Goal: Transaction & Acquisition: Purchase product/service

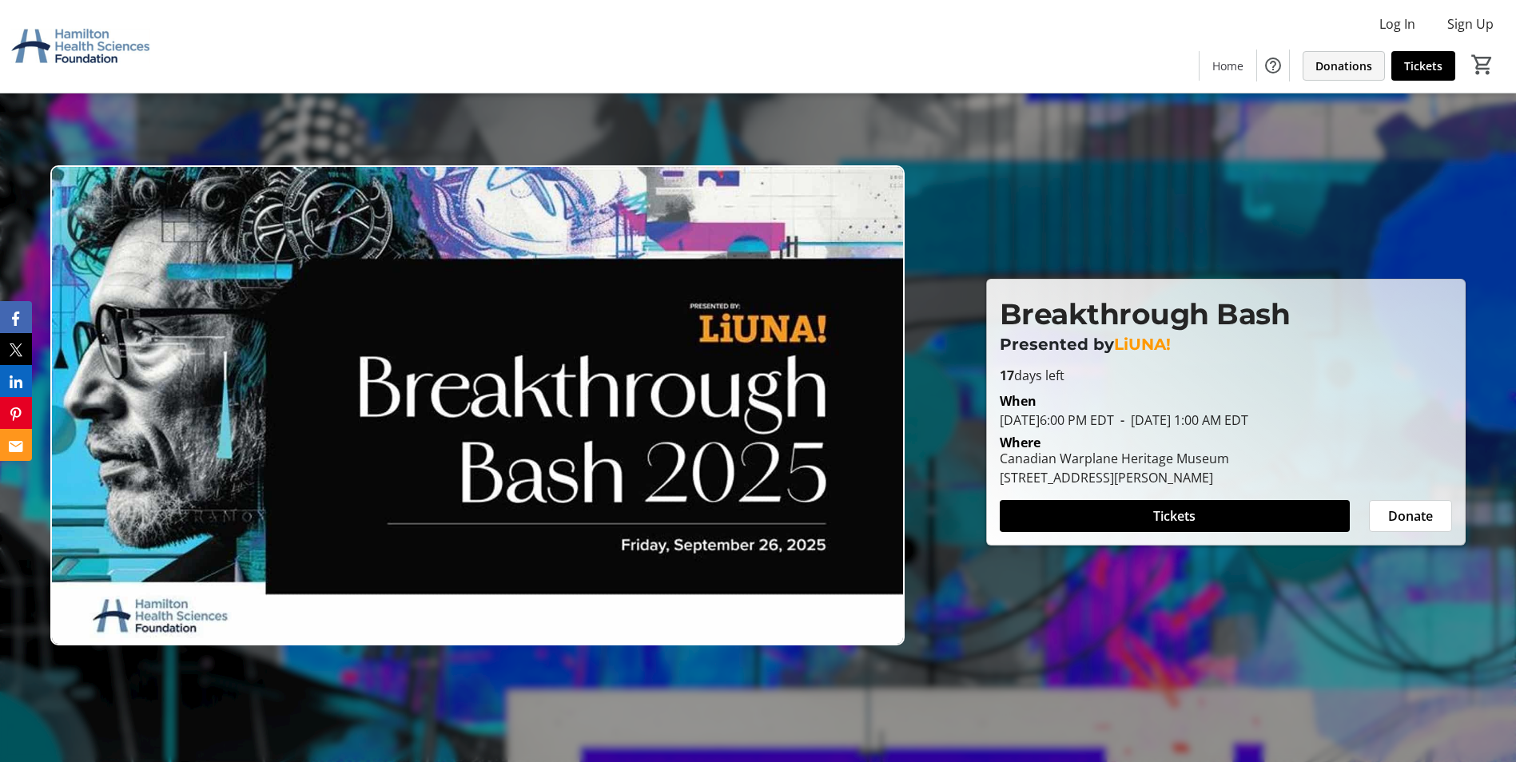
click at [1353, 62] on span "Donations" at bounding box center [1343, 66] width 57 height 17
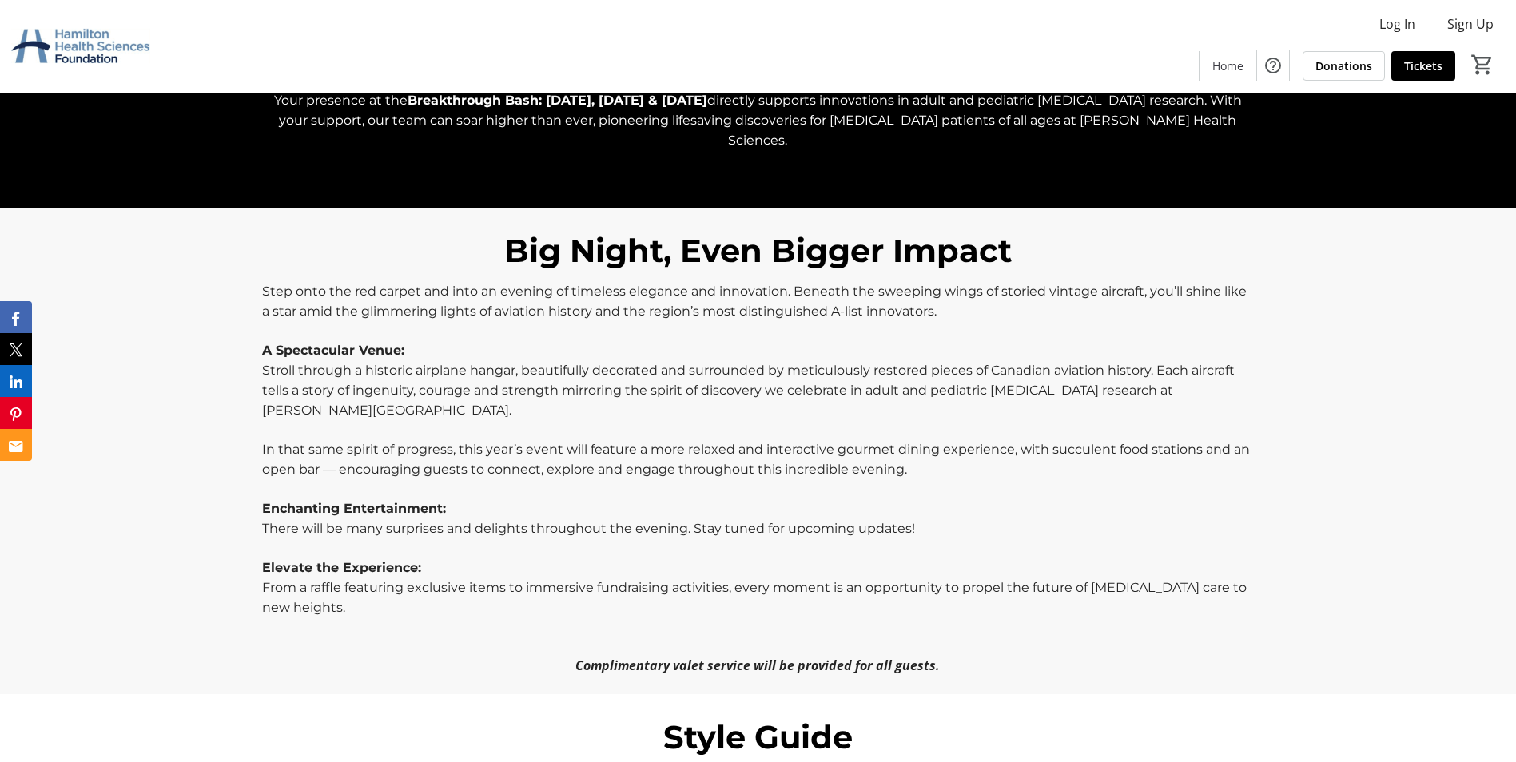
scroll to position [719, 0]
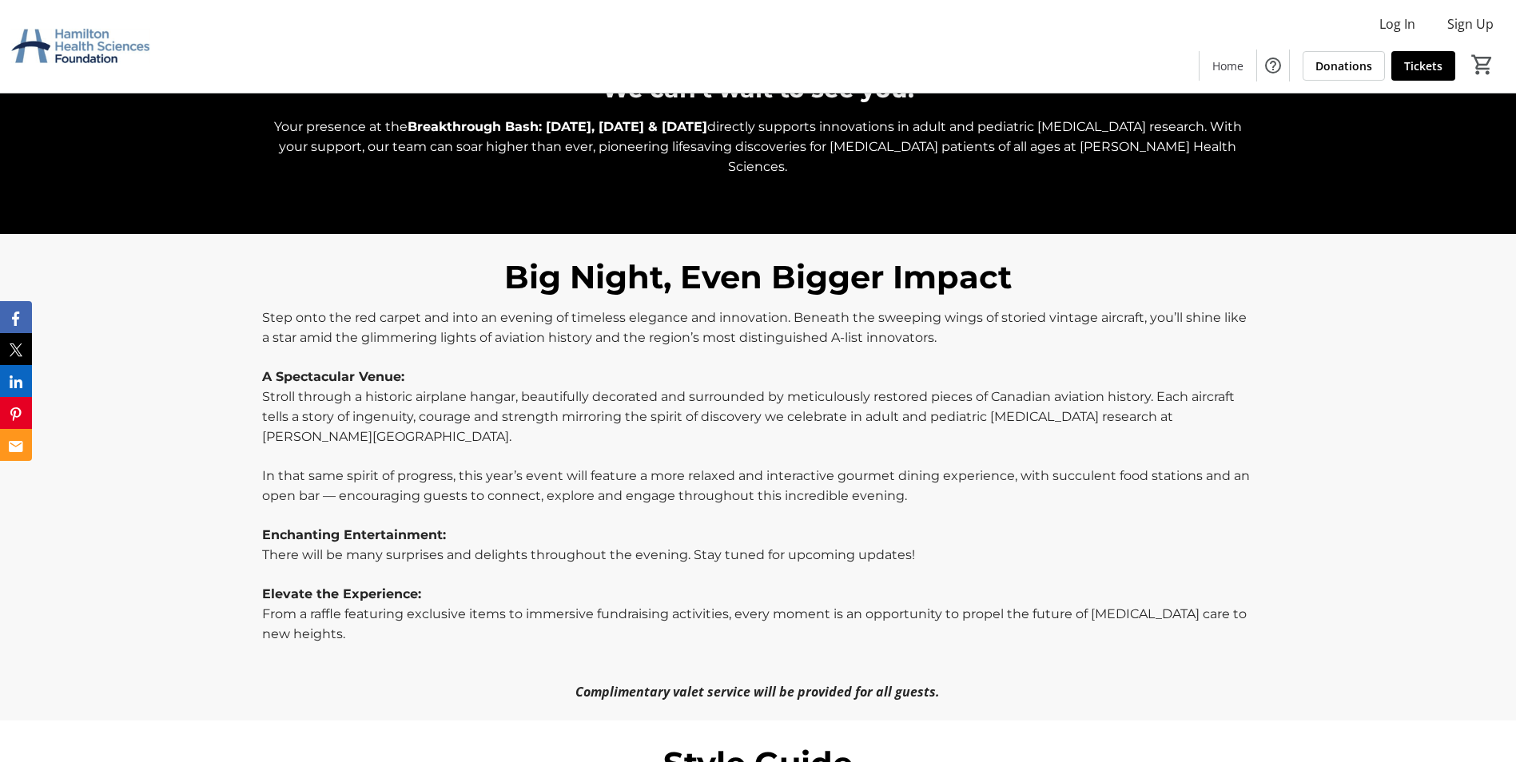
click at [255, 308] on div "Step onto the red carpet and into an evening of timeless elegance and innovatio…" at bounding box center [757, 505] width 1011 height 394
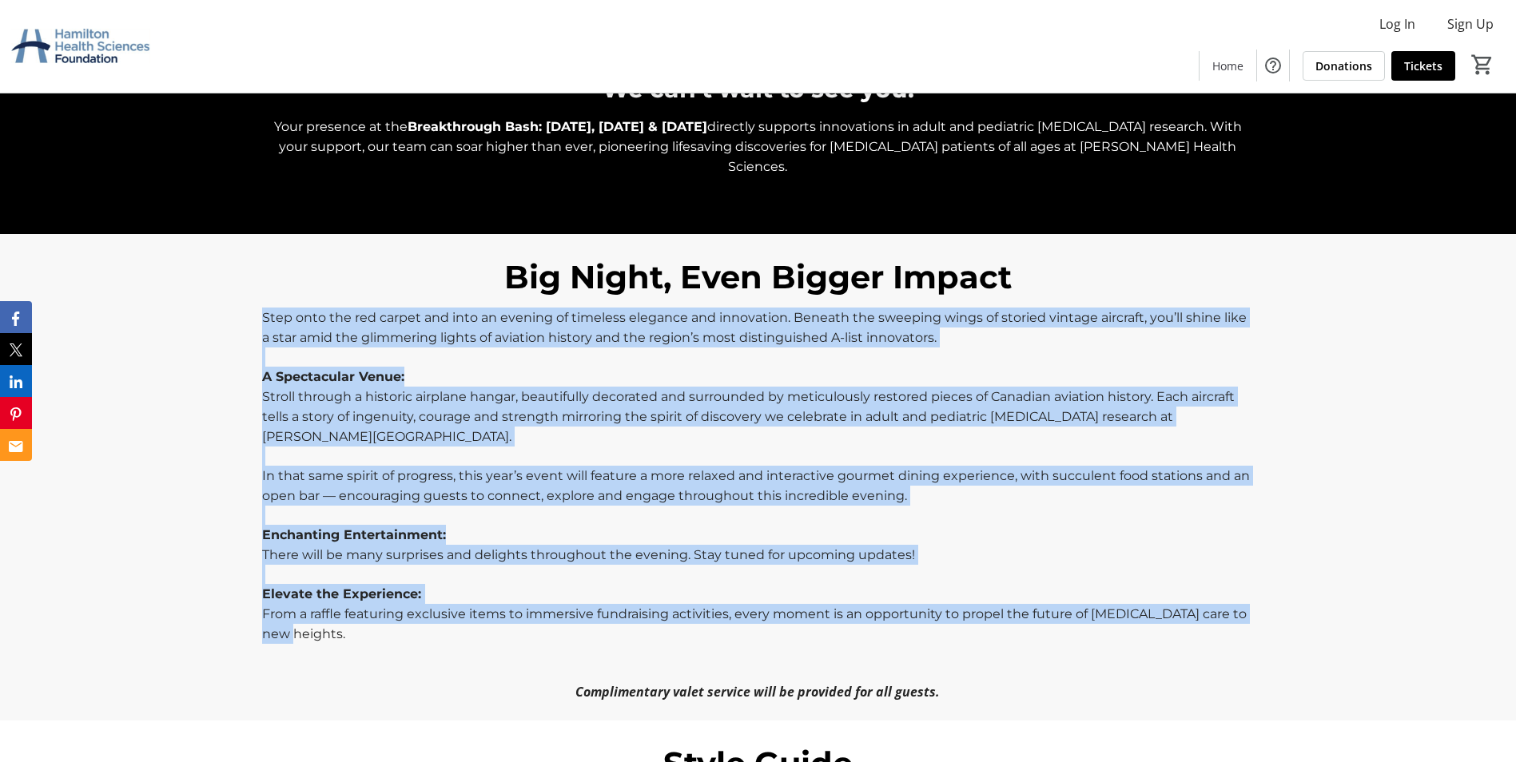
drag, startPoint x: 1048, startPoint y: 603, endPoint x: 1194, endPoint y: 616, distance: 146.0
click at [1194, 616] on div "Step onto the red carpet and into an evening of timeless elegance and innovatio…" at bounding box center [757, 505] width 1011 height 394
copy div "Lore ipsu dol sit ametco adi elit se doeiusm te incididu utlabore etd magnaaliq…"
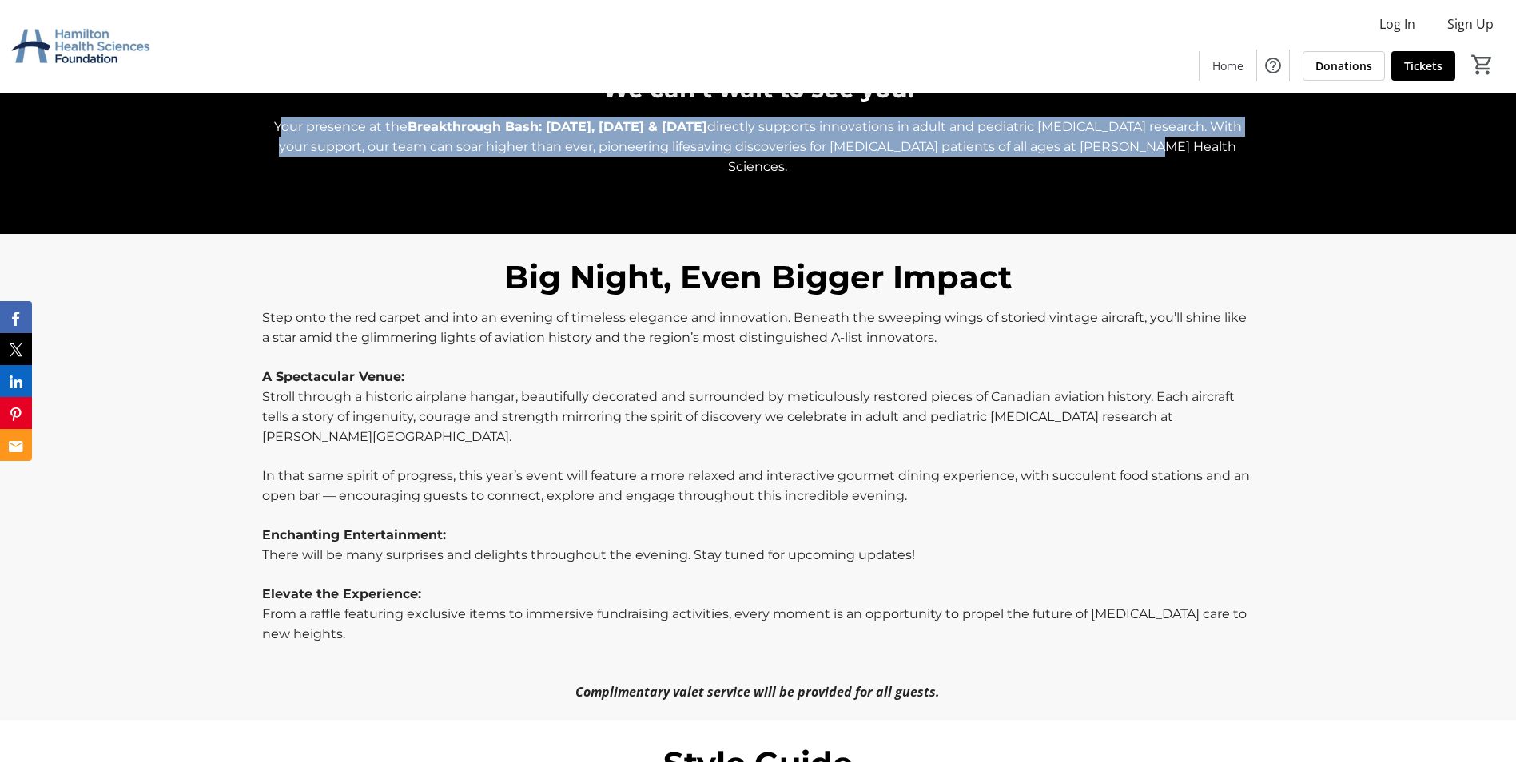
drag, startPoint x: 277, startPoint y: 125, endPoint x: 1253, endPoint y: 147, distance: 975.8
click at [1253, 147] on p "Your presence at the Breakthrough Bash: [DATE], [DATE] & [DATE] directly suppor…" at bounding box center [758, 147] width 992 height 60
copy p "our presence at the Breakthrough Bash: [DATE], [DATE] & [DATE] directly support…"
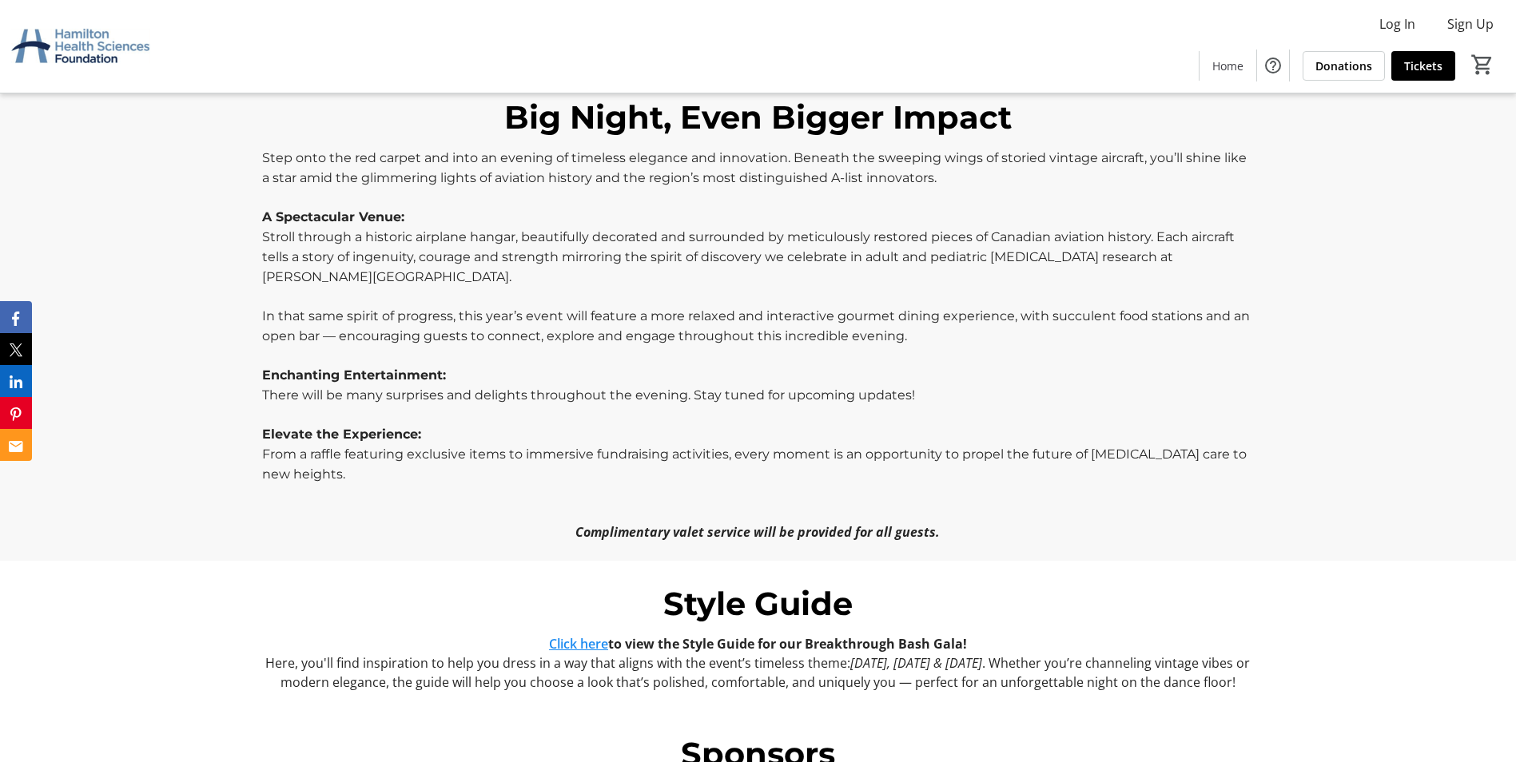
scroll to position [559, 0]
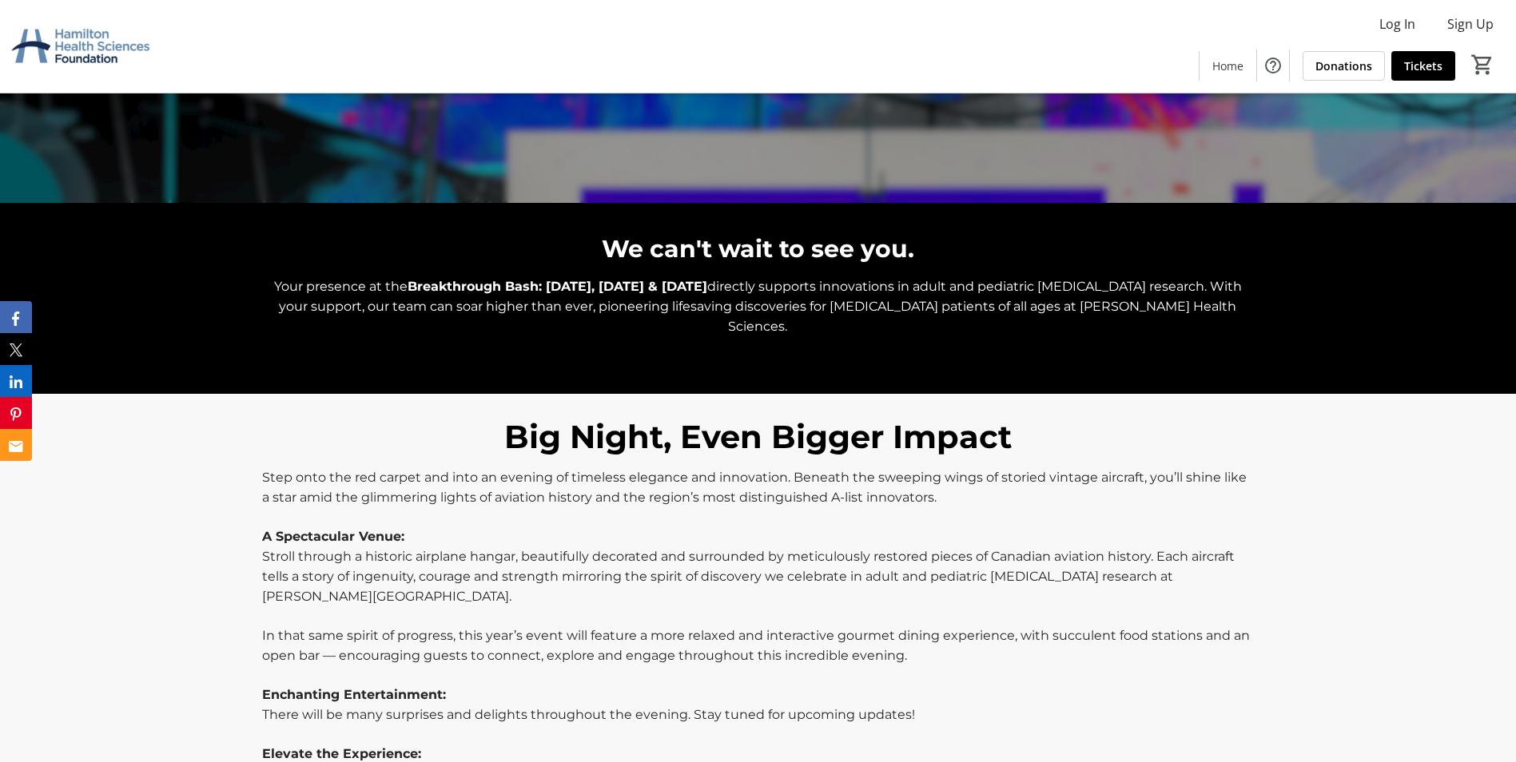
click at [1011, 356] on p at bounding box center [758, 365] width 992 height 19
